Goal: Navigation & Orientation: Find specific page/section

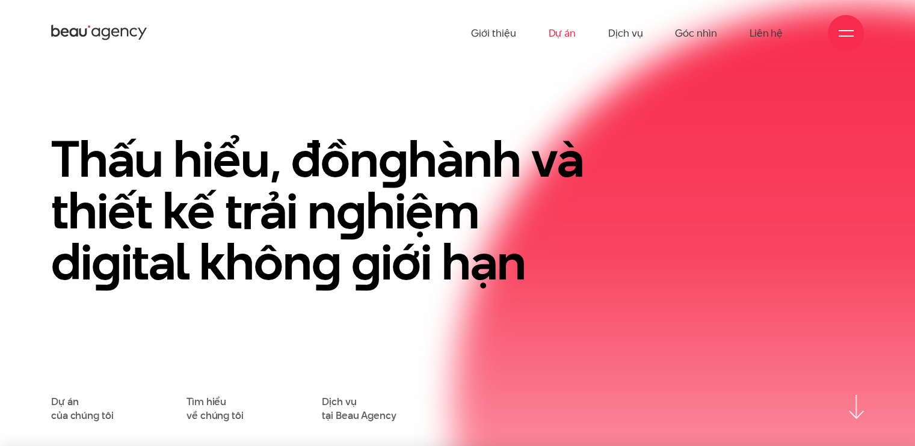
click at [558, 48] on link "Dự án" at bounding box center [562, 33] width 28 height 66
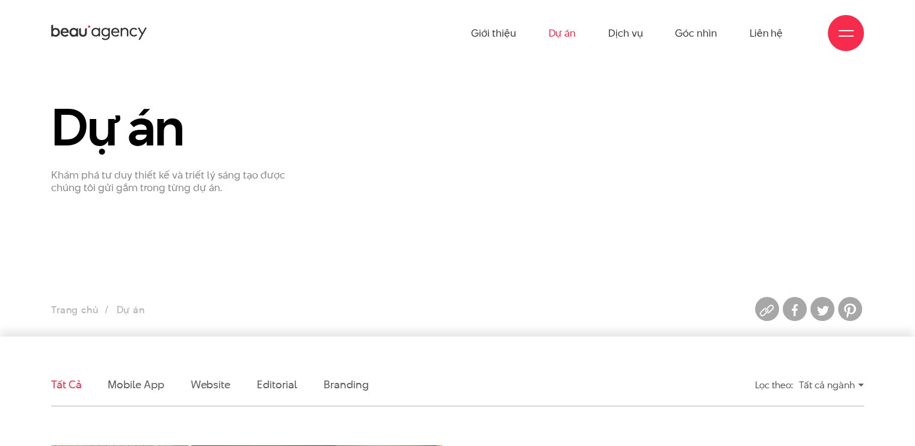
click at [207, 395] on li "Website" at bounding box center [211, 385] width 40 height 42
click at [213, 384] on link "Website" at bounding box center [211, 384] width 40 height 15
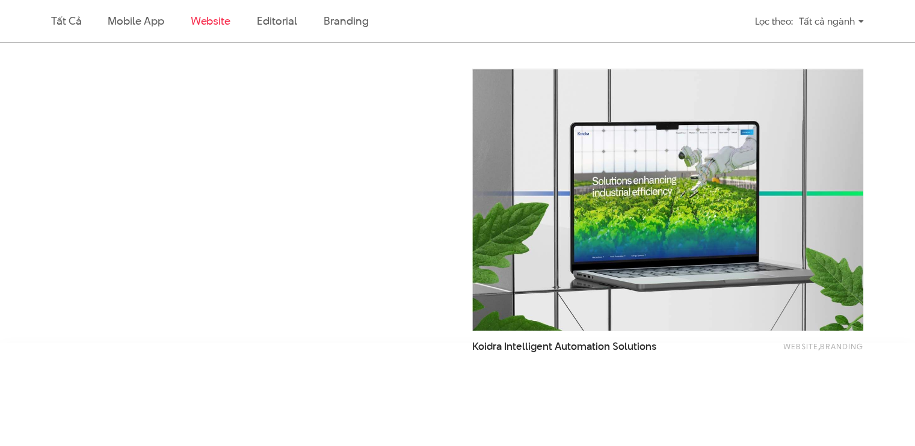
scroll to position [1927, 0]
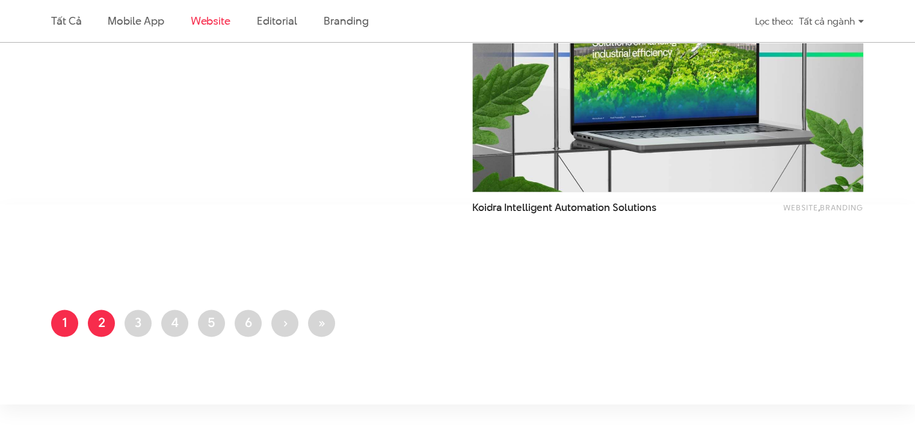
click at [92, 329] on link "Trang 2" at bounding box center [101, 323] width 27 height 27
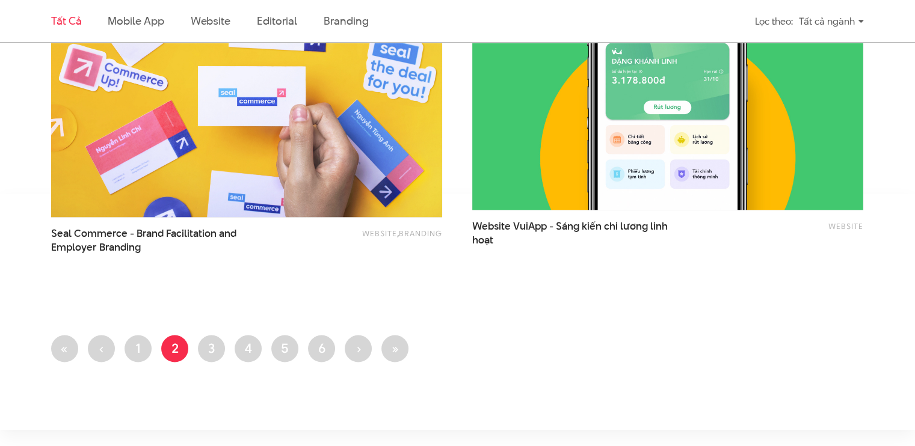
scroll to position [2466, 0]
